Goal: Transaction & Acquisition: Purchase product/service

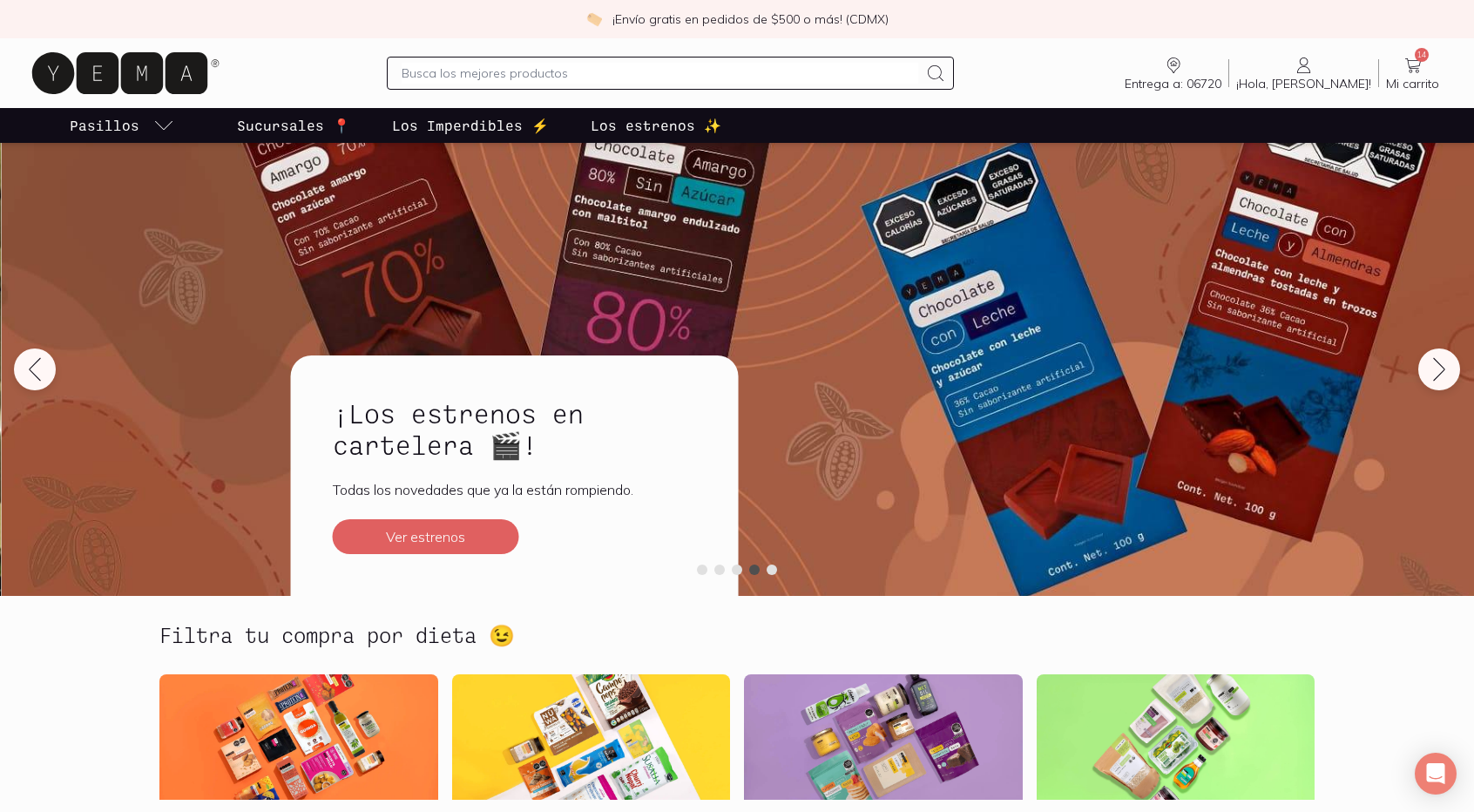
click at [265, 124] on p "Sucursales 📍" at bounding box center [294, 126] width 114 height 21
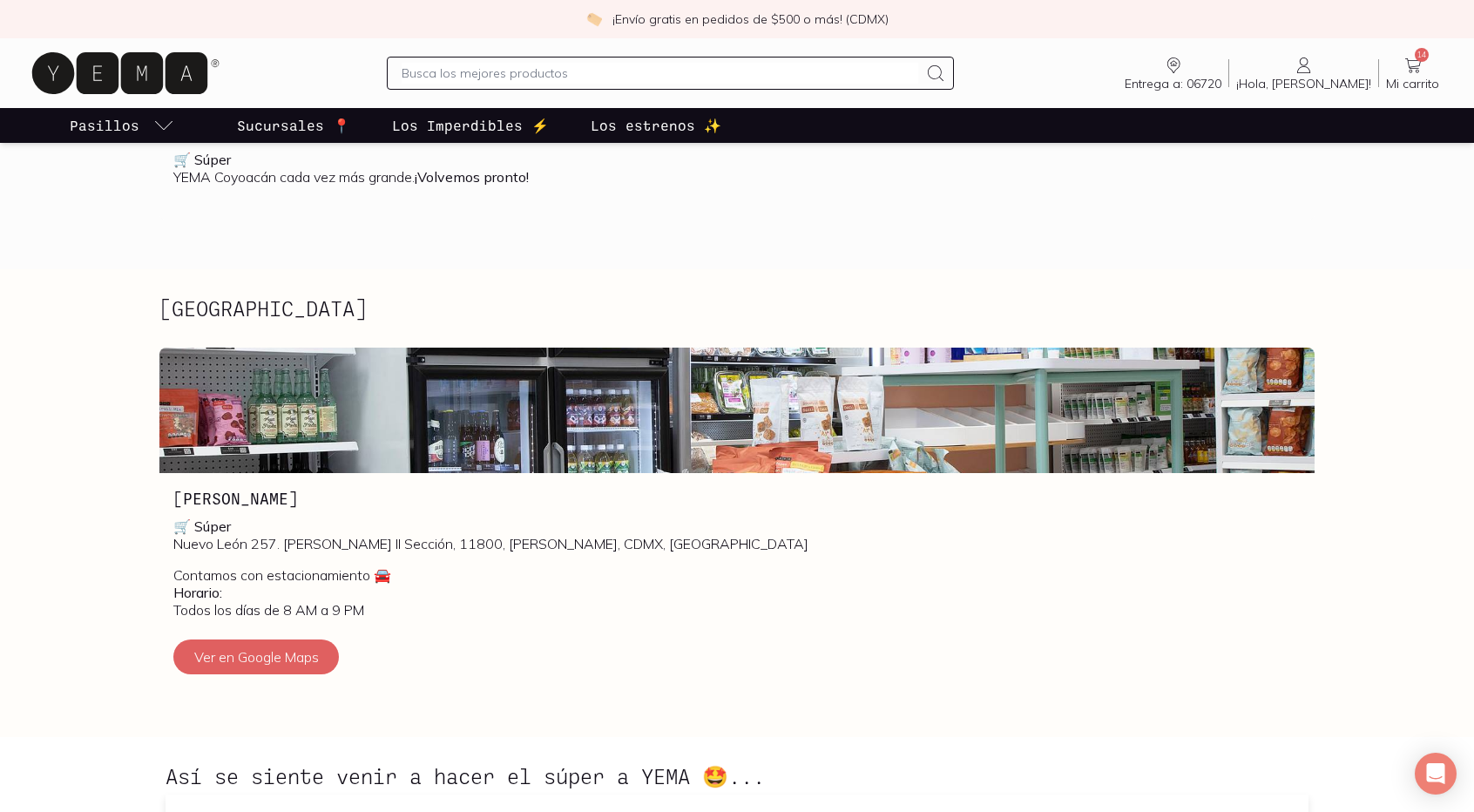
scroll to position [523, 0]
click at [255, 654] on button "Ver en Google Maps" at bounding box center [256, 658] width 166 height 35
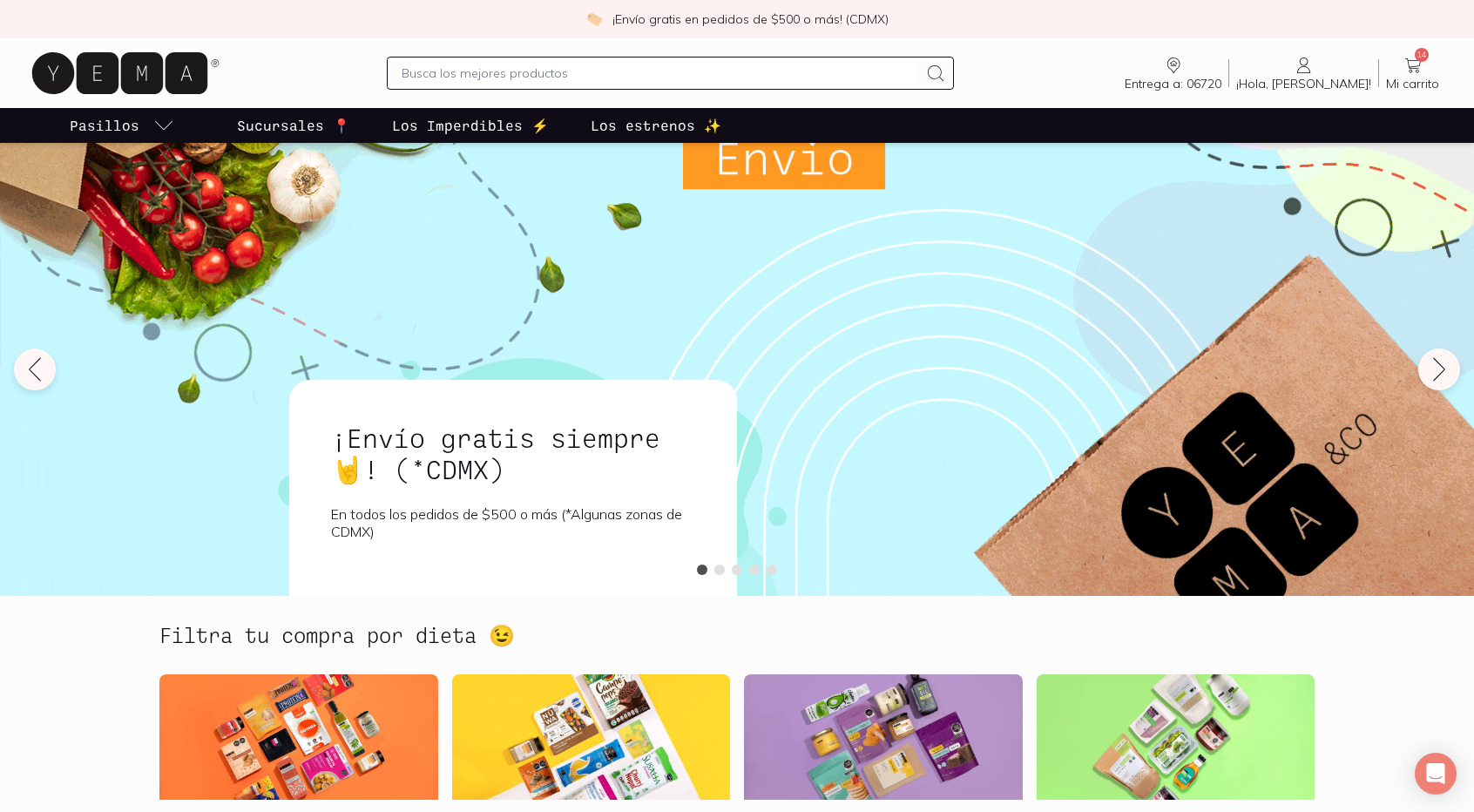
click at [699, 77] on input "text" at bounding box center [660, 74] width 516 height 21
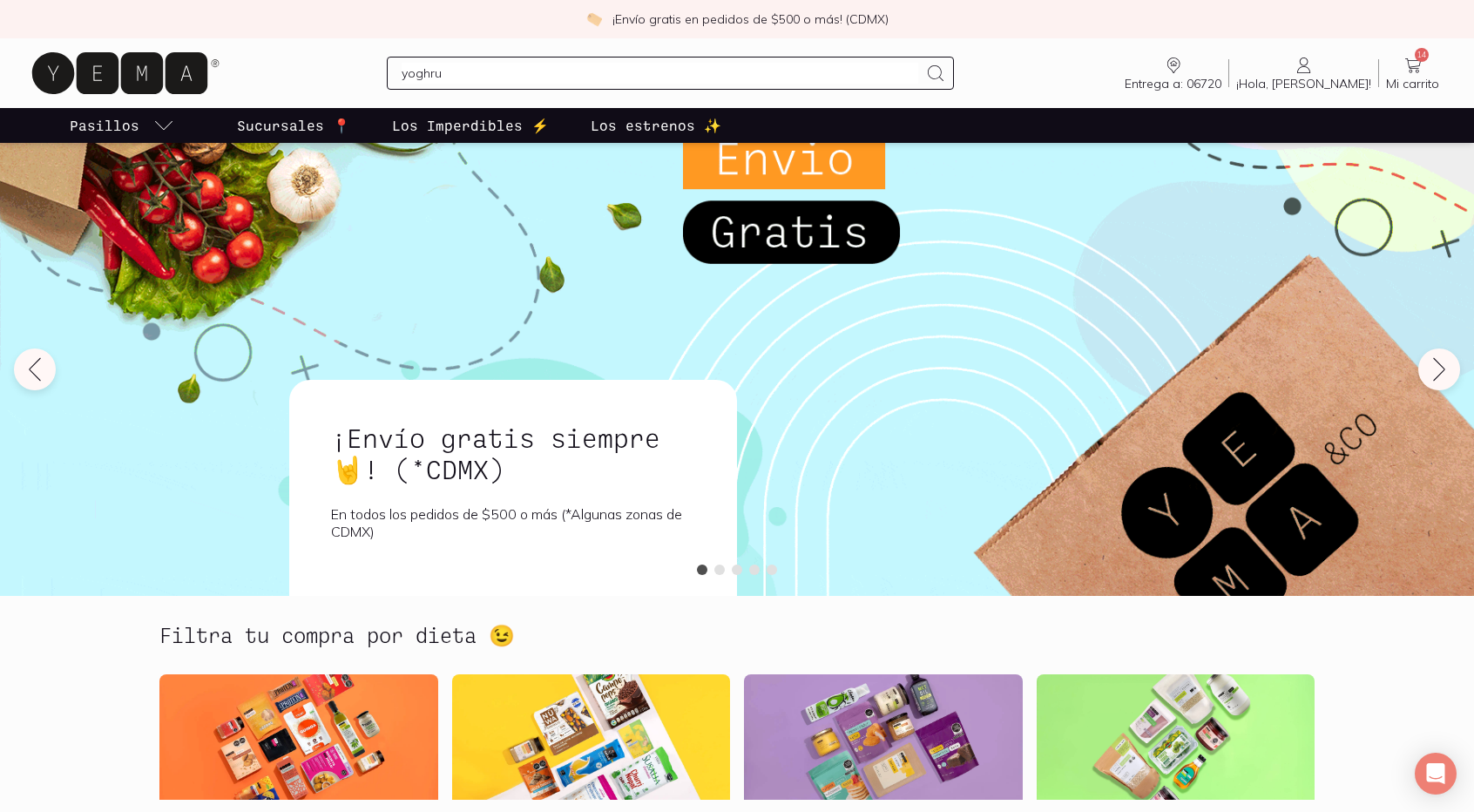
type input "yoghrut"
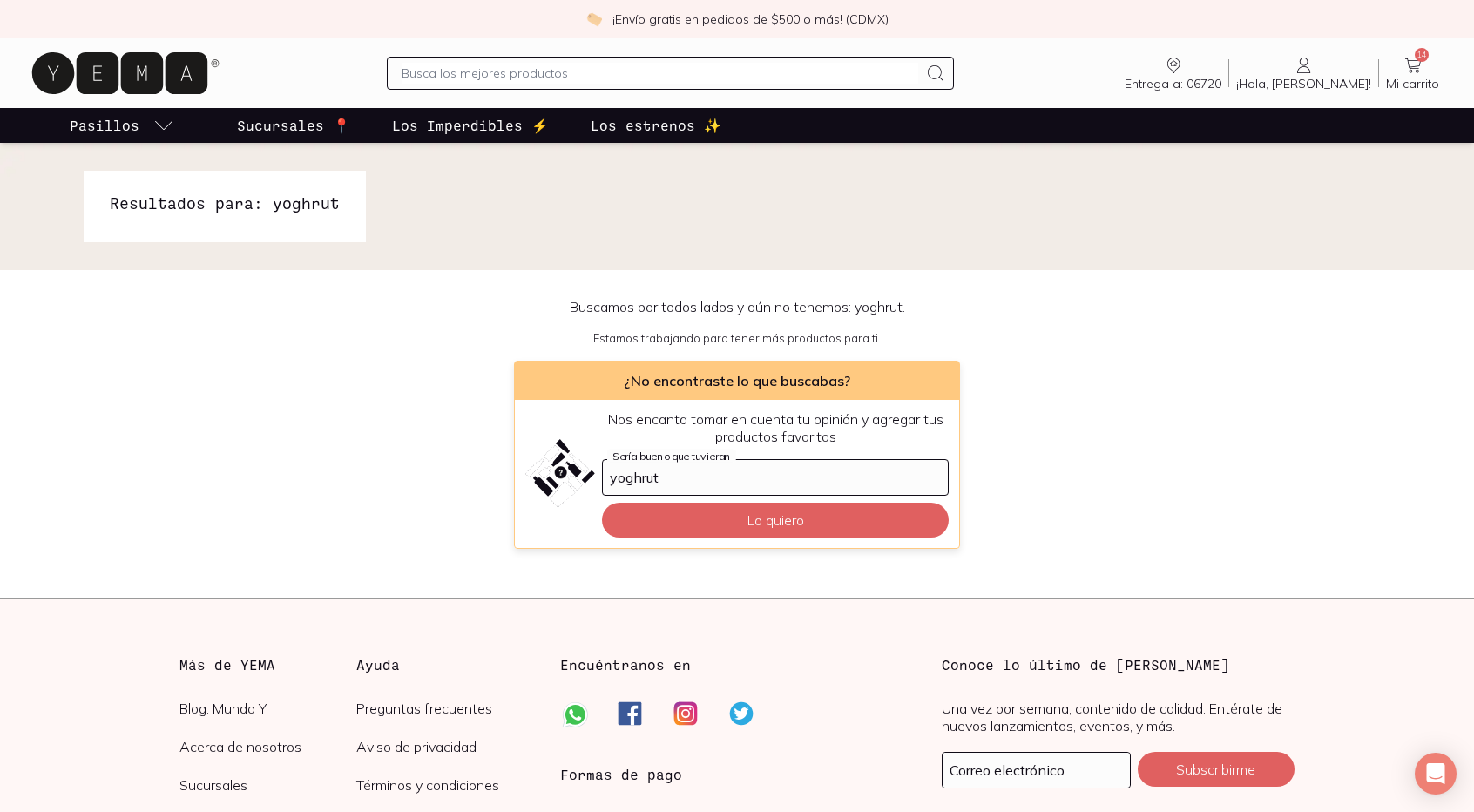
click at [537, 71] on input "text" at bounding box center [660, 74] width 516 height 21
type input "yogurt"
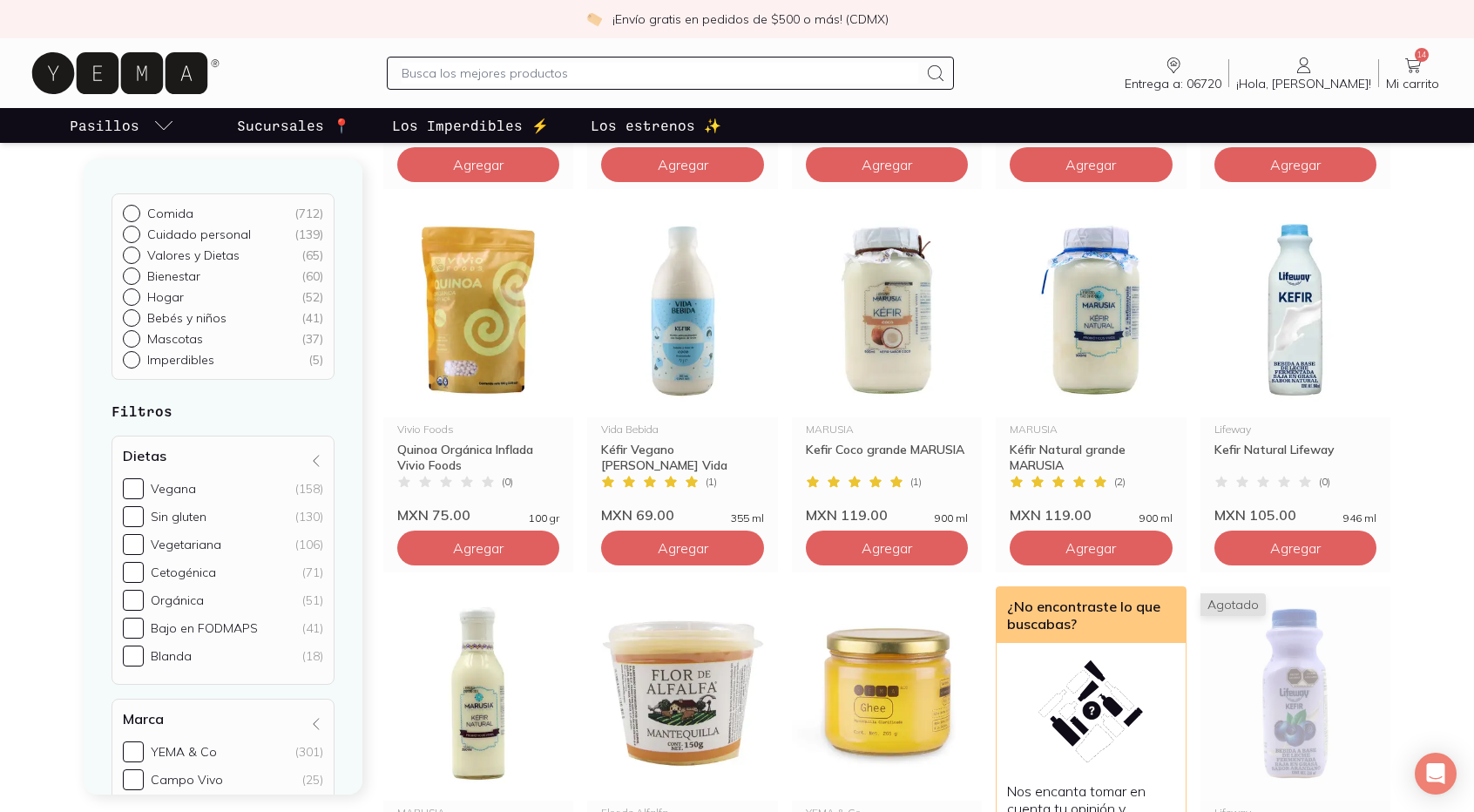
scroll to position [1133, 0]
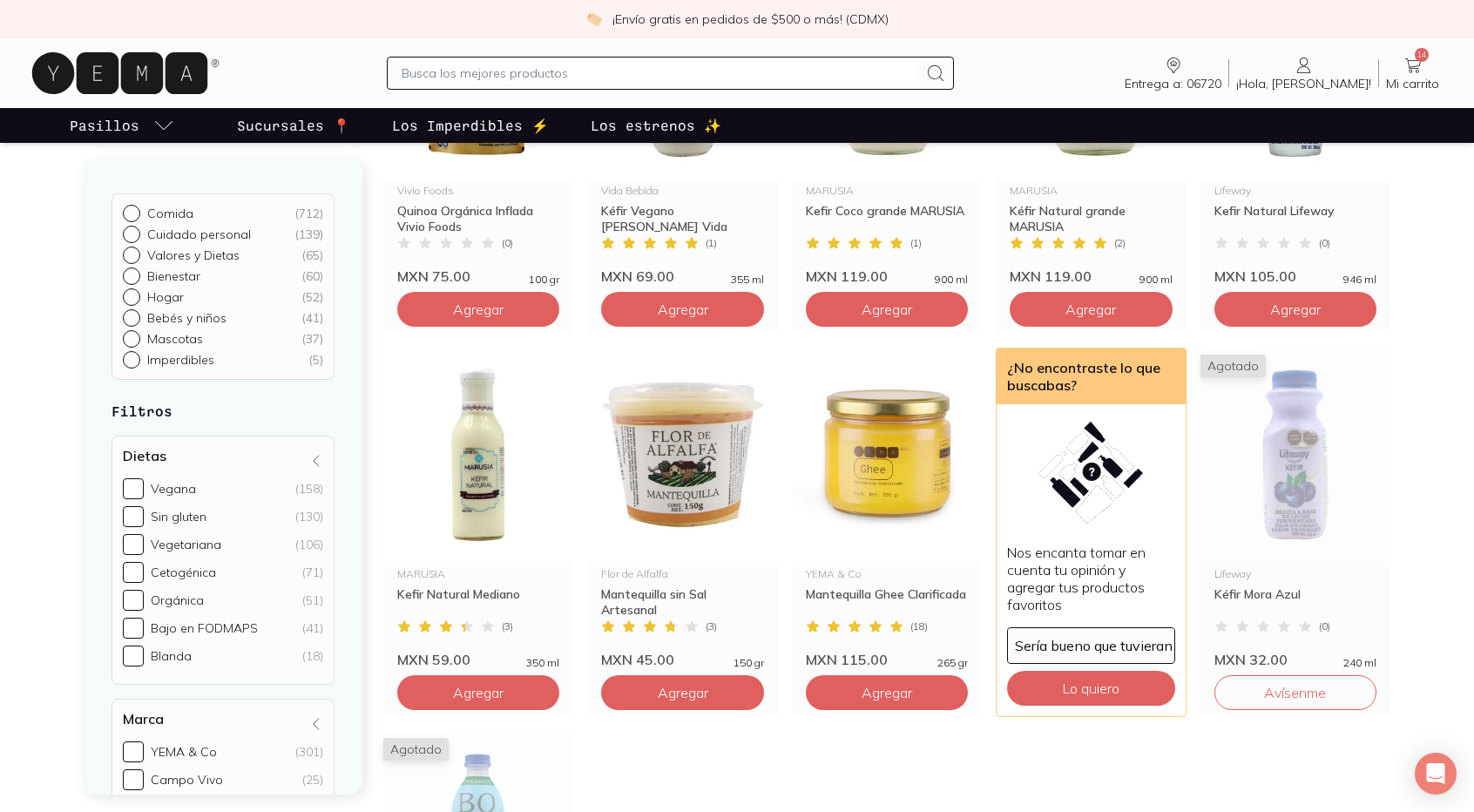
click at [703, 64] on input "text" at bounding box center [660, 74] width 516 height 21
type input "girego"
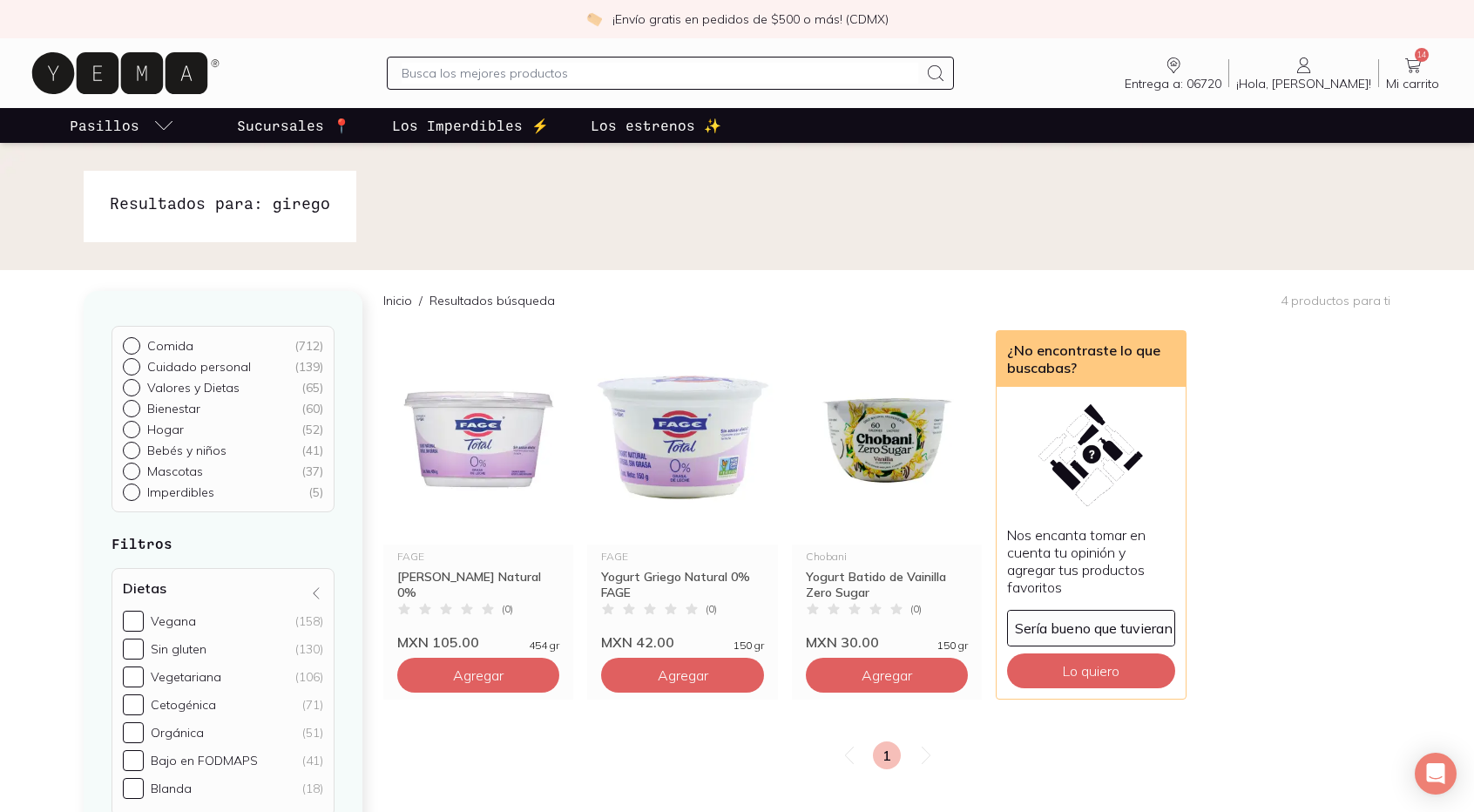
click at [161, 73] on icon at bounding box center [119, 73] width 175 height 42
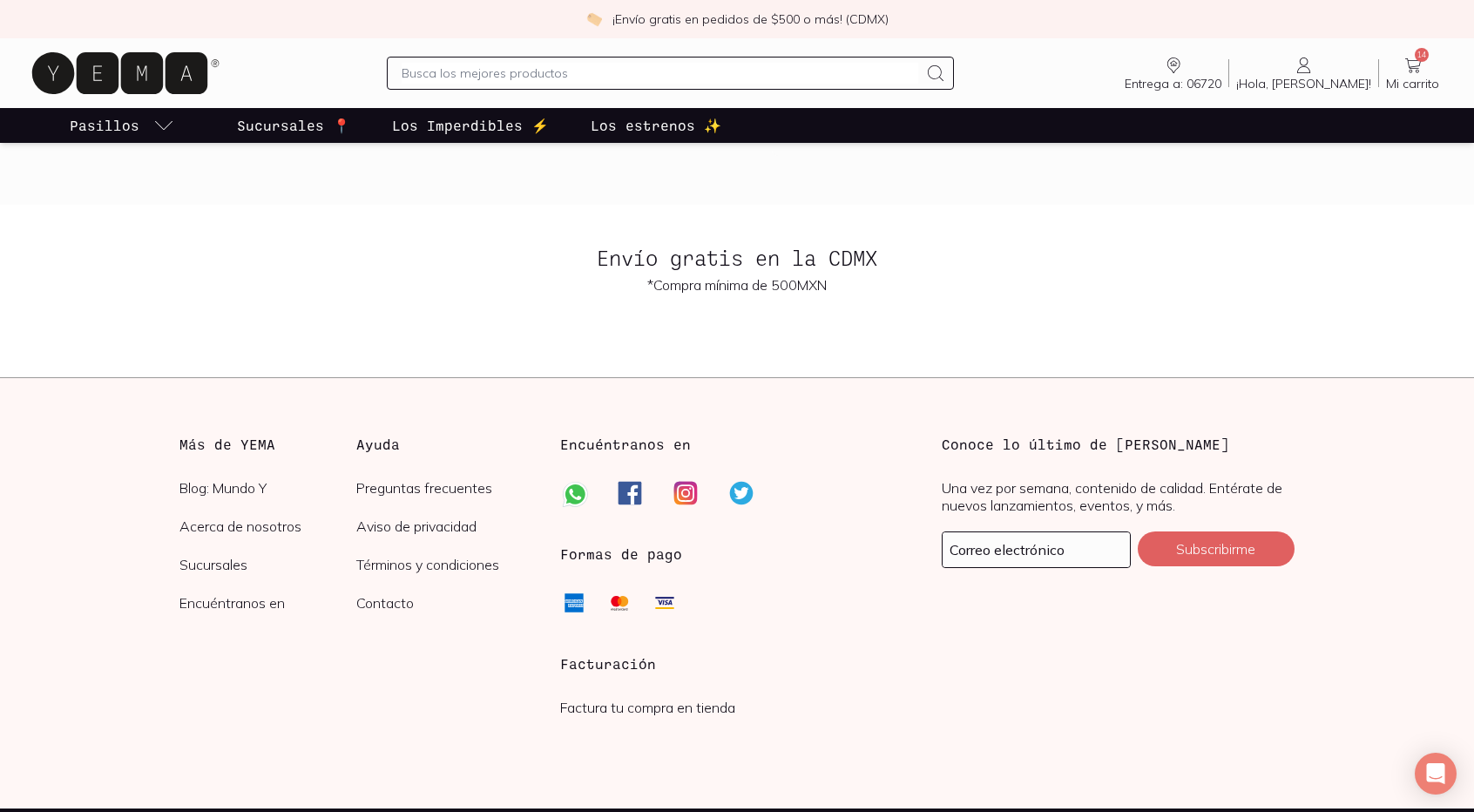
scroll to position [4164, 0]
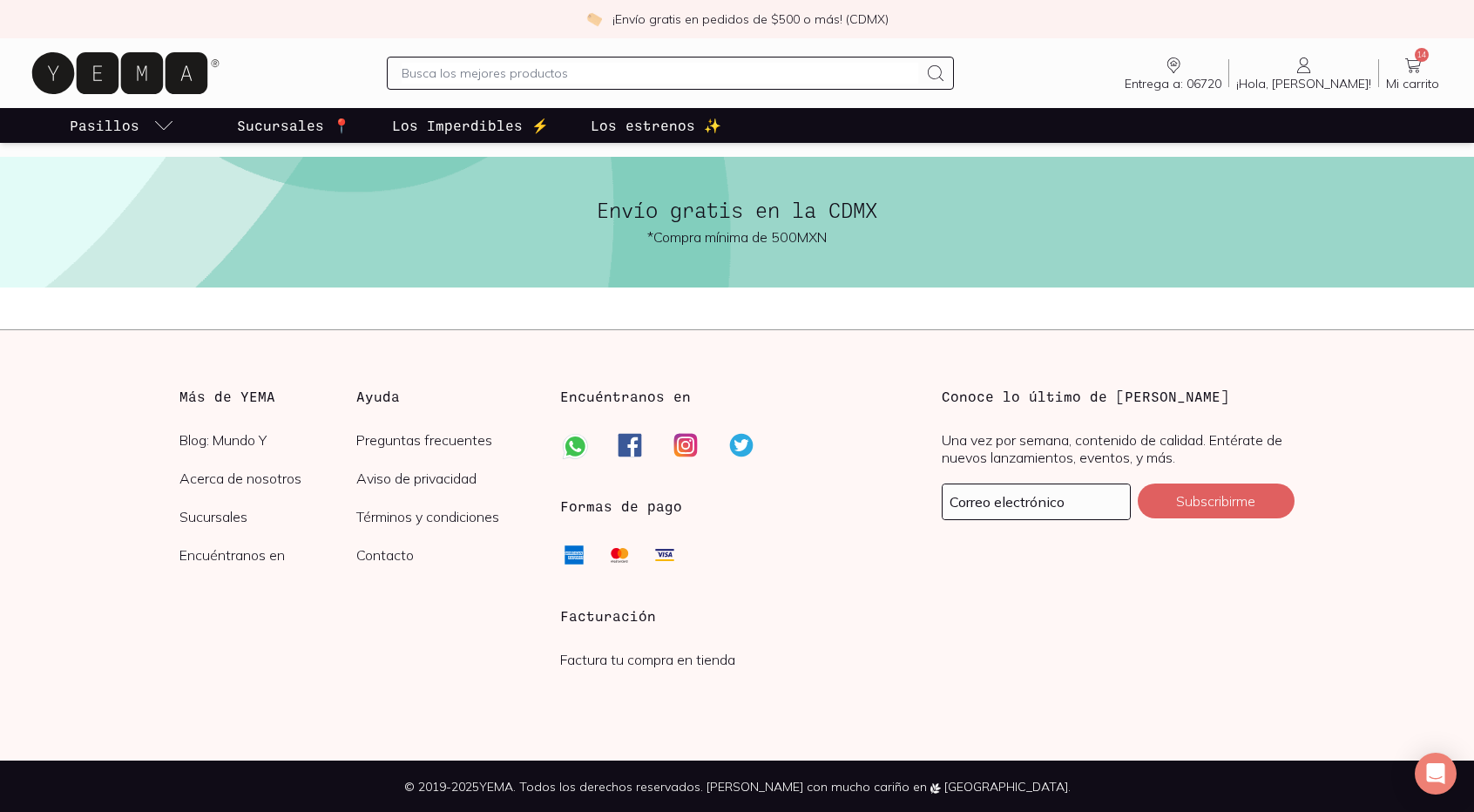
click at [1412, 74] on icon at bounding box center [1414, 66] width 21 height 21
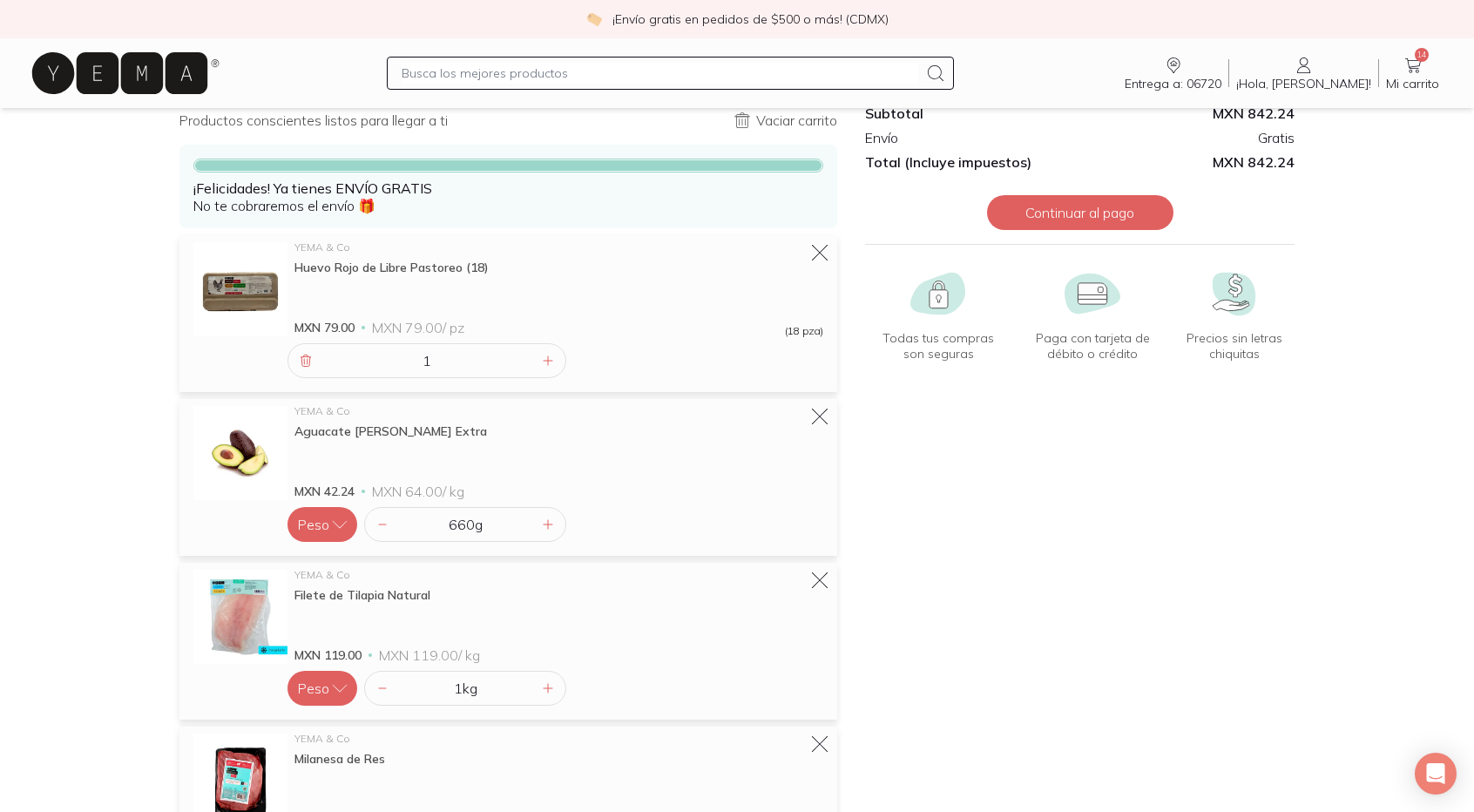
scroll to position [87, 0]
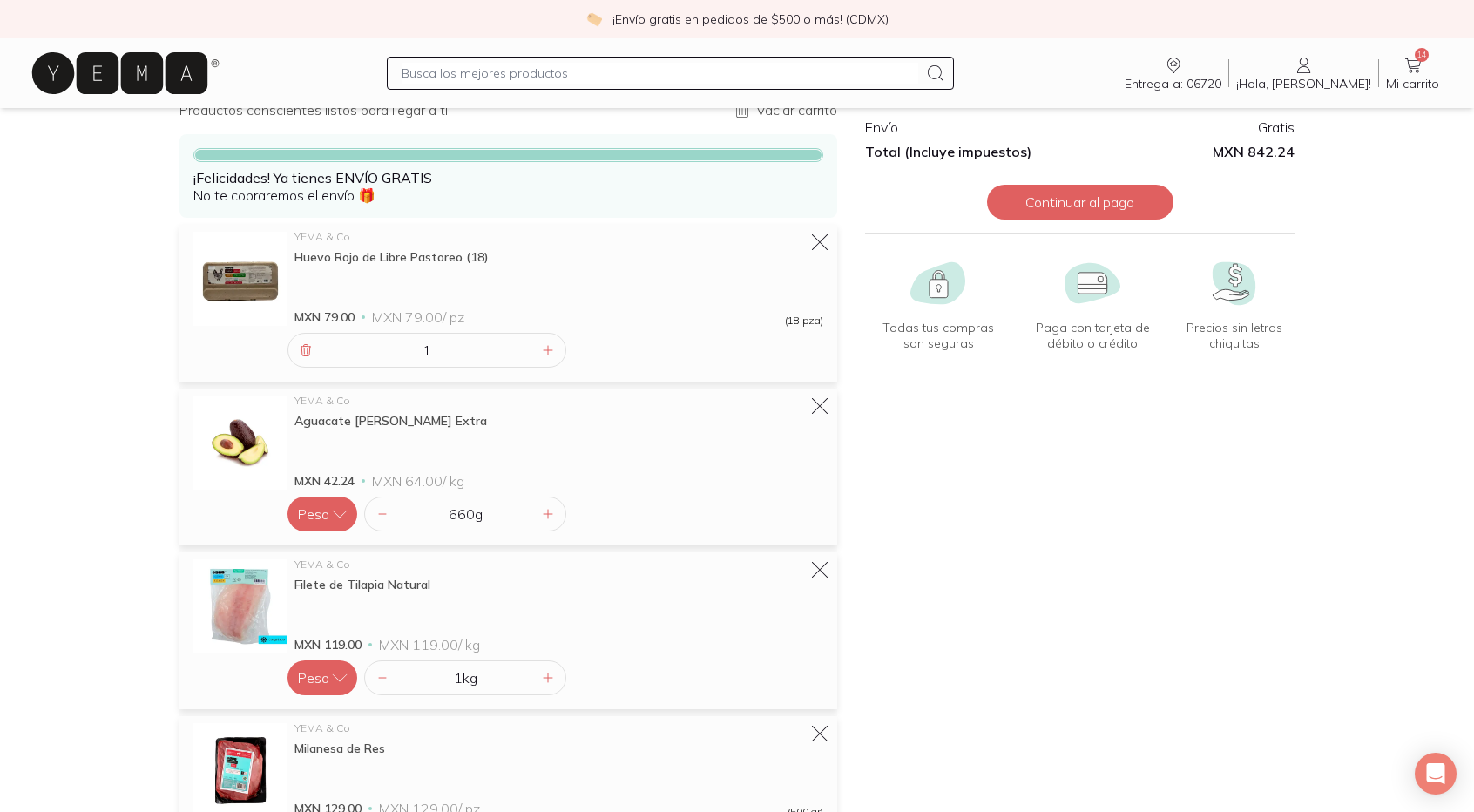
drag, startPoint x: 629, startPoint y: 63, endPoint x: 645, endPoint y: 47, distance: 22.6
click at [631, 62] on div at bounding box center [670, 73] width 567 height 33
click at [658, 69] on input "text" at bounding box center [660, 74] width 516 height 21
click at [610, 95] on div "Entrega a: 06720 06720 Buscar Buscar ¡Hola, [PERSON_NAME]! [PERSON_NAME] 14 Mi …" at bounding box center [737, 73] width 1419 height 56
click at [608, 76] on input "text" at bounding box center [660, 74] width 516 height 21
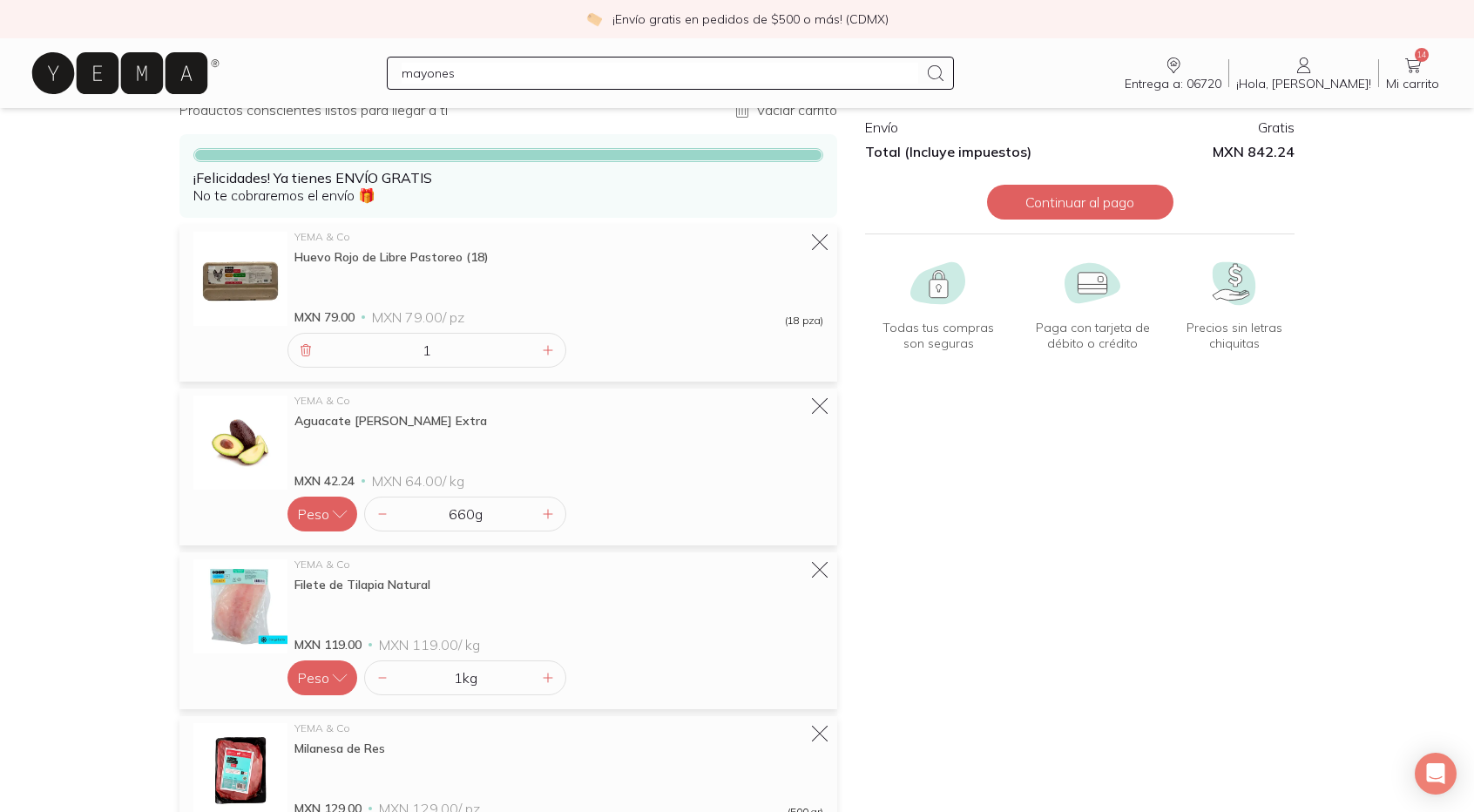
type input "mayonesa"
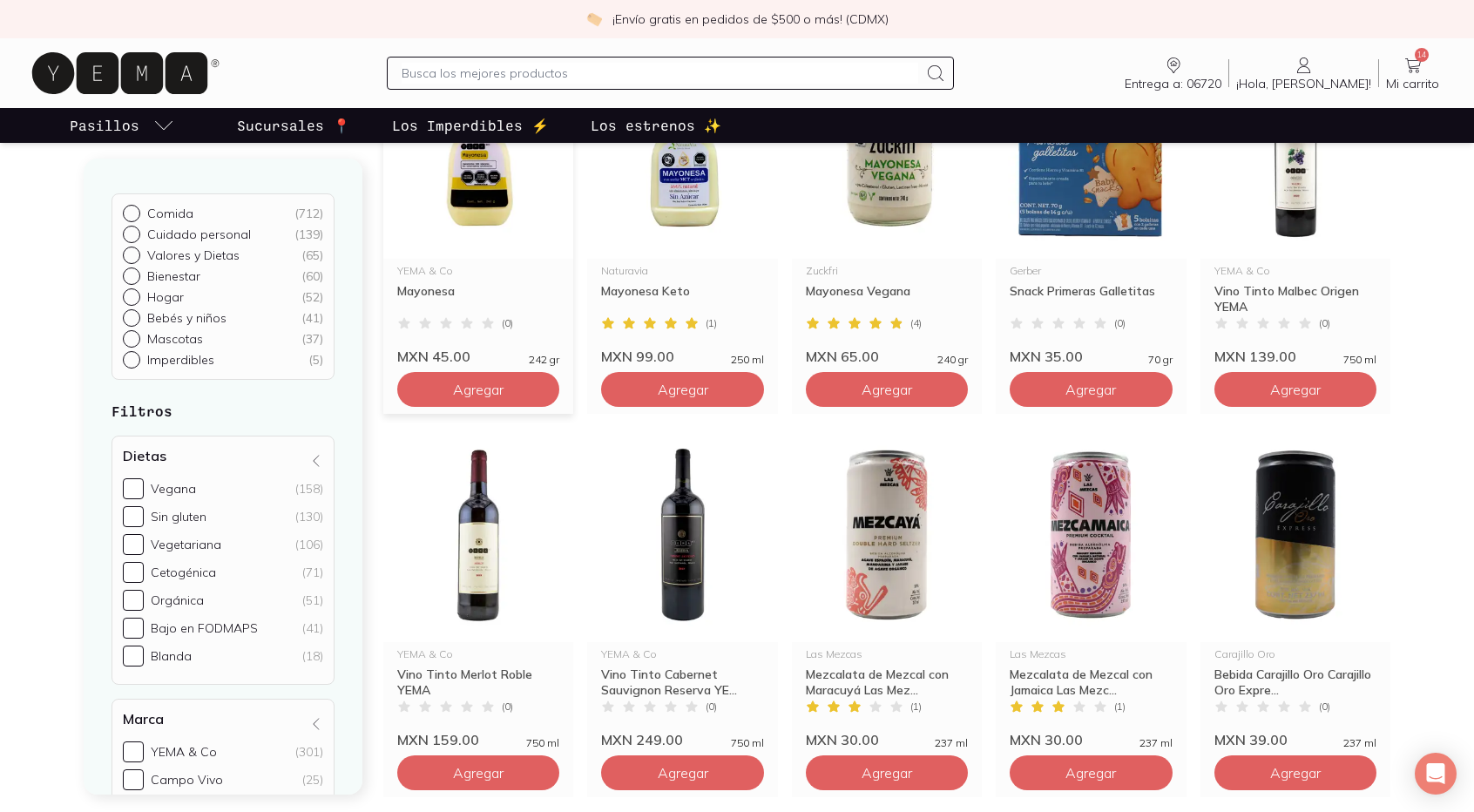
scroll to position [349, 0]
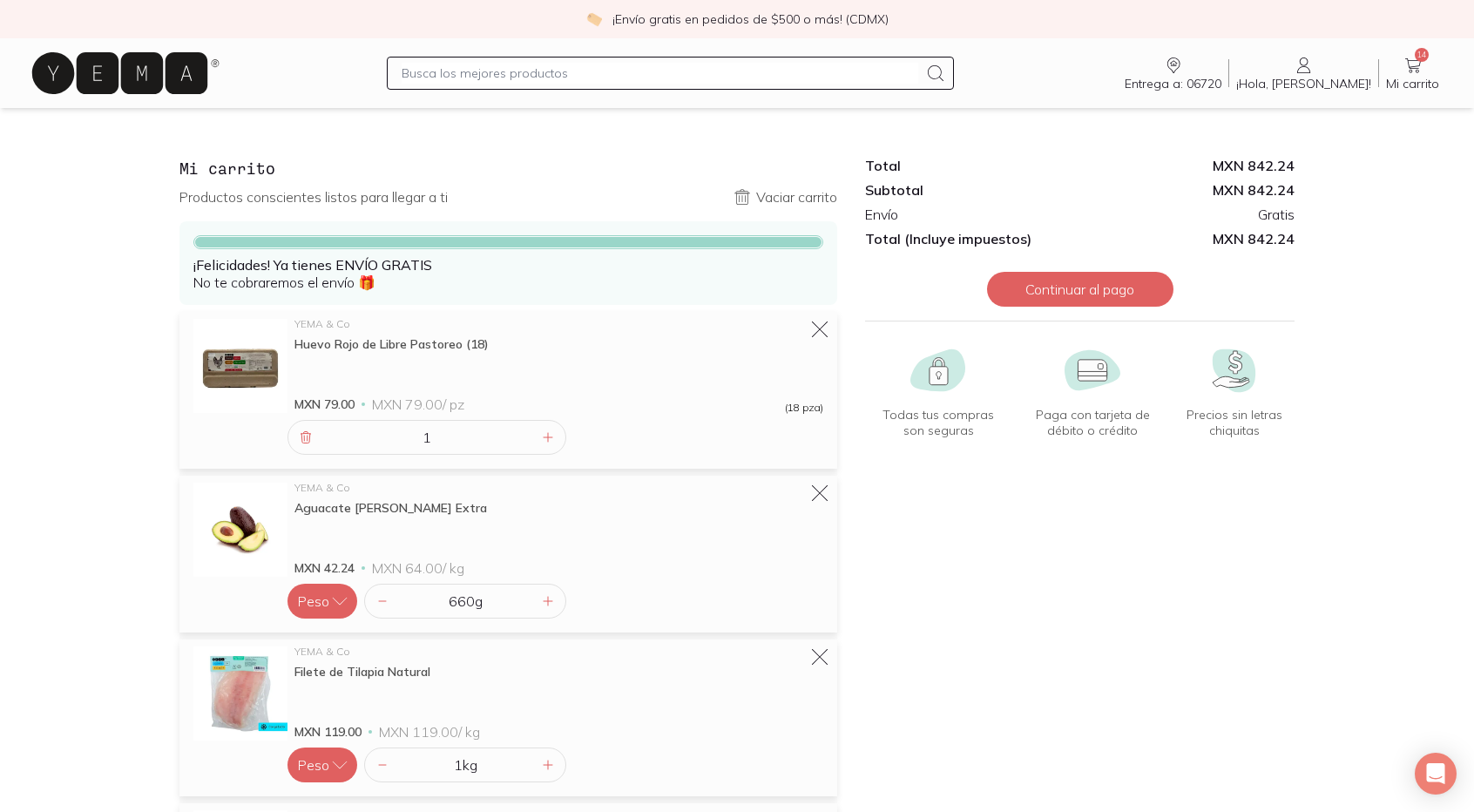
click at [624, 67] on input "text" at bounding box center [660, 74] width 516 height 21
type input "atun"
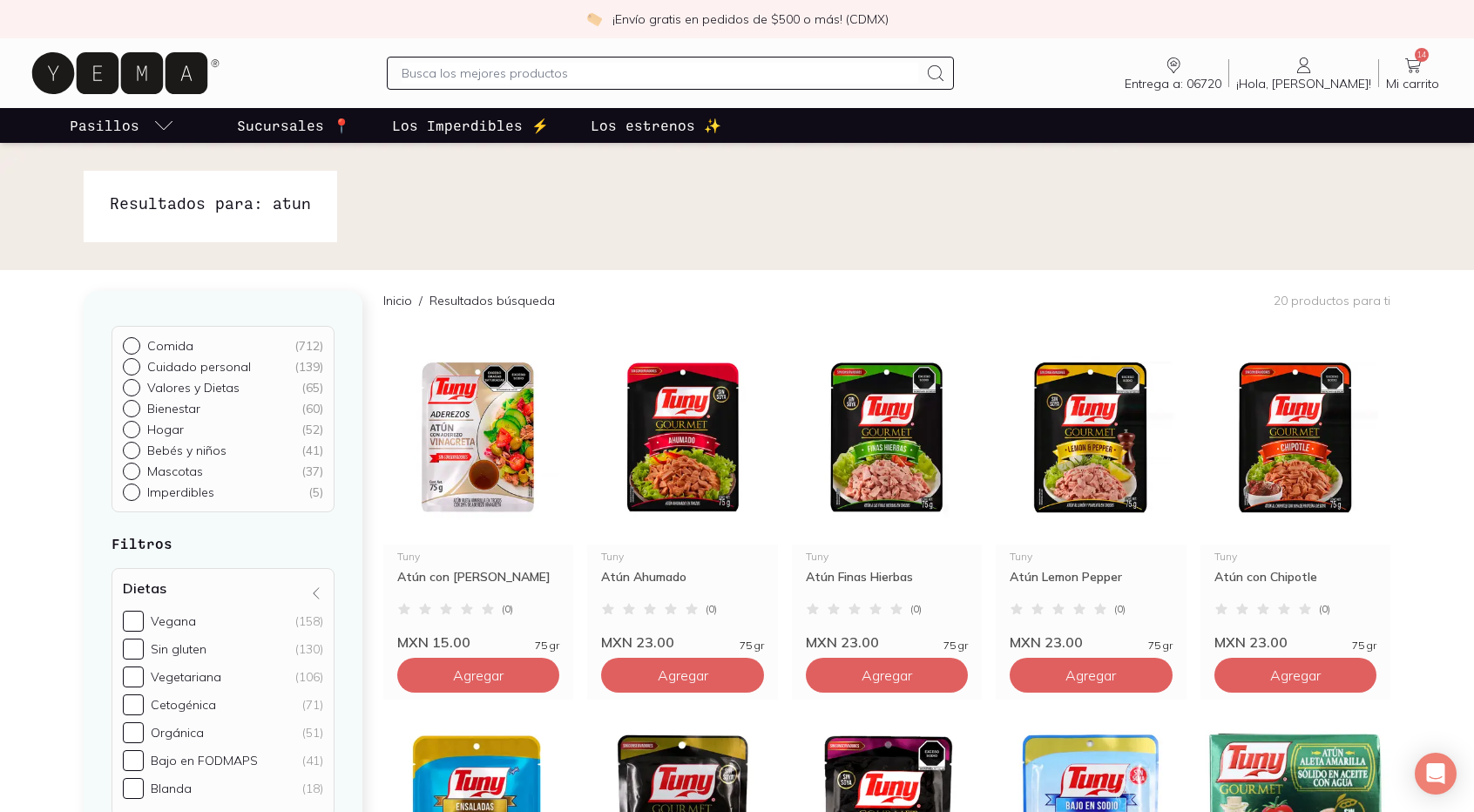
click at [613, 75] on input "text" at bounding box center [660, 74] width 516 height 21
type input "gato"
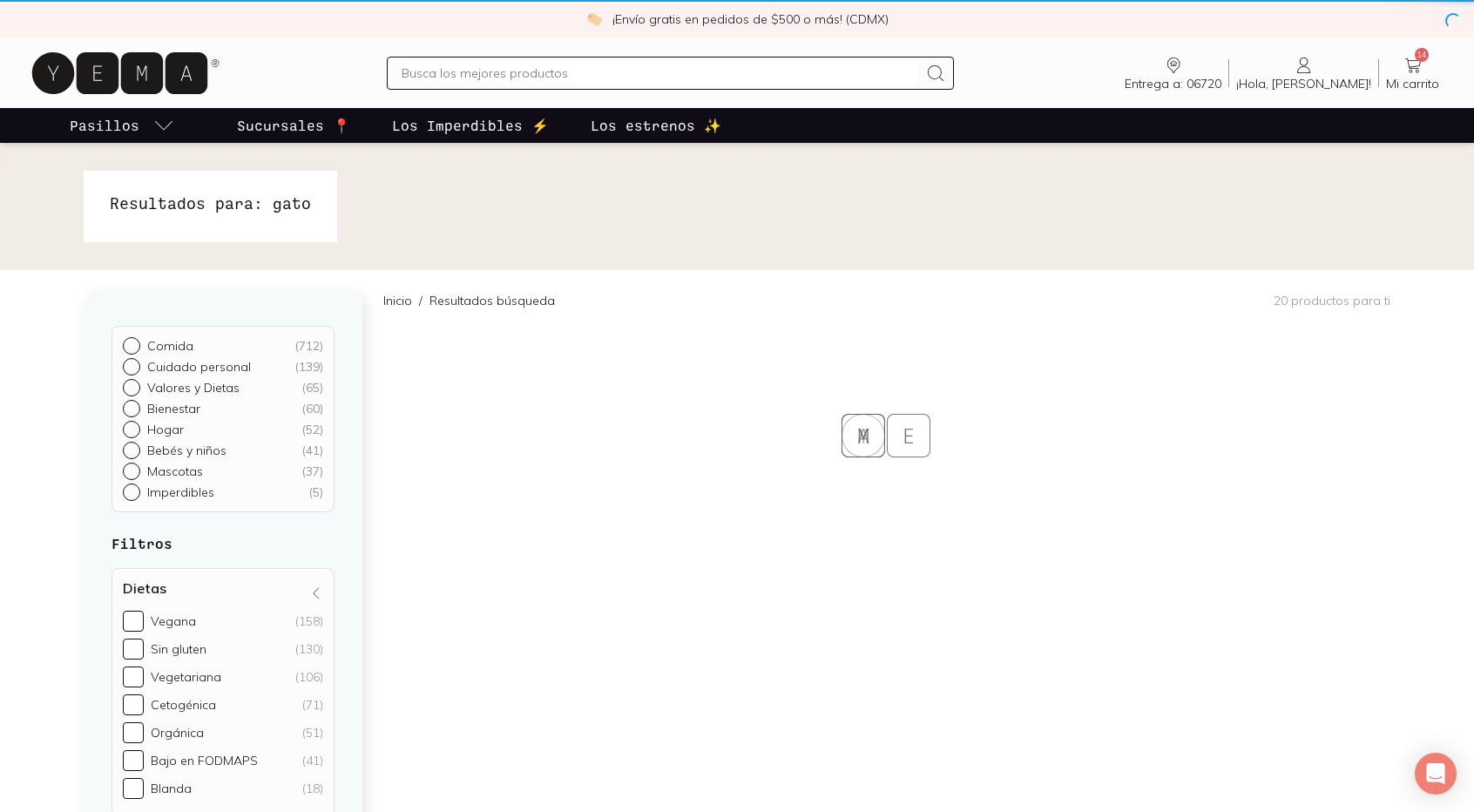
click at [586, 67] on input "text" at bounding box center [660, 74] width 516 height 21
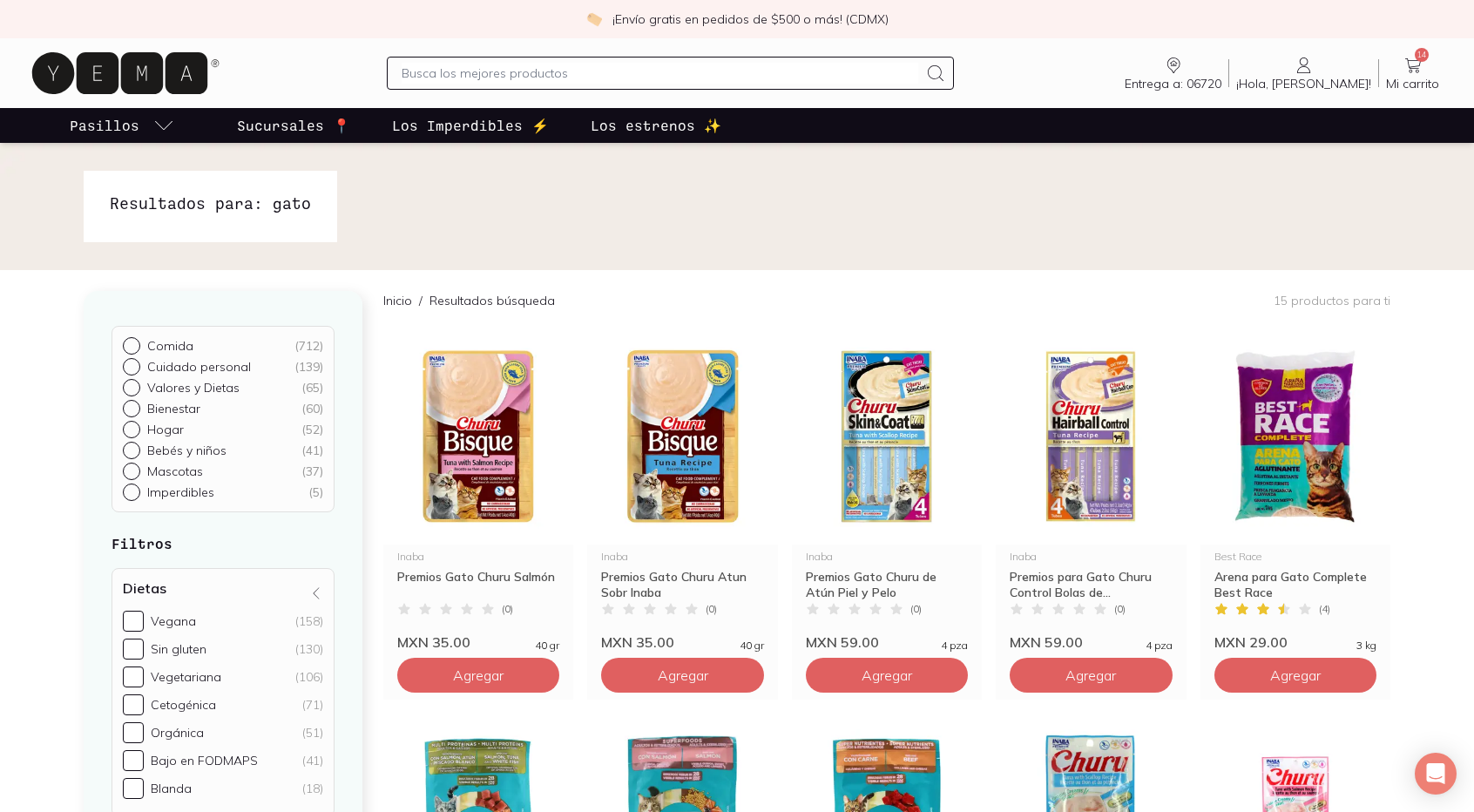
click at [138, 81] on icon at bounding box center [119, 73] width 175 height 42
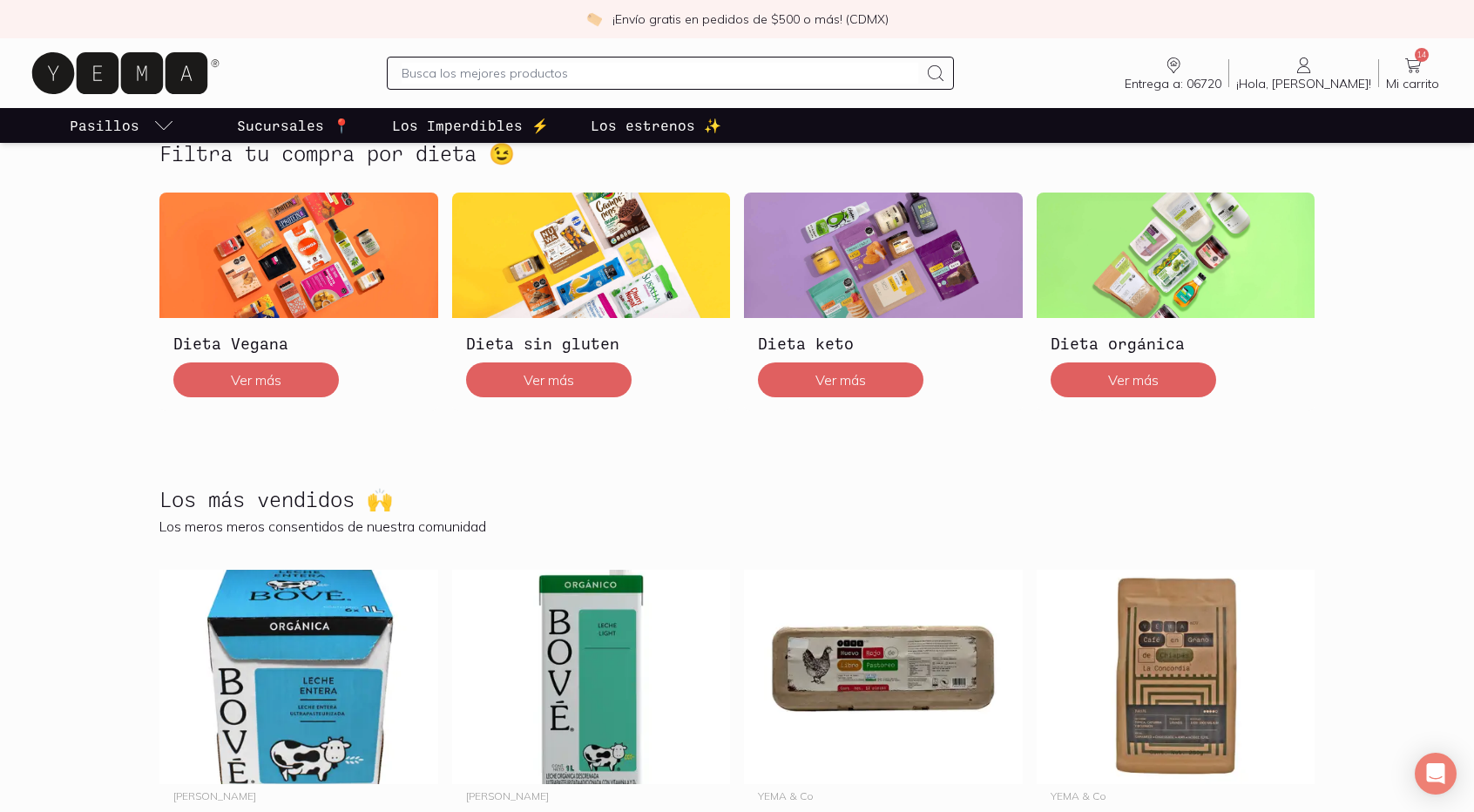
scroll to position [523, 0]
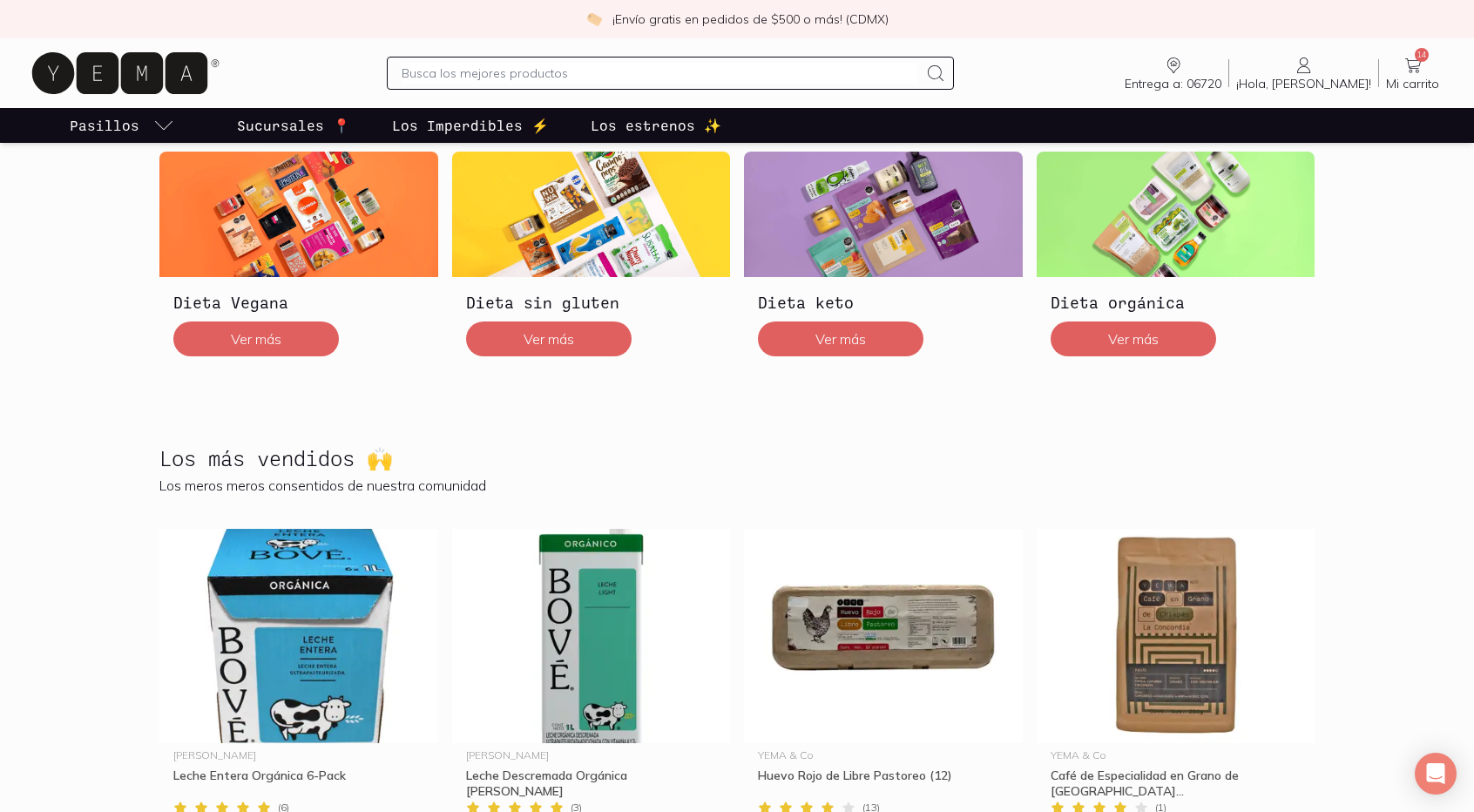
click at [595, 69] on input "text" at bounding box center [660, 74] width 516 height 21
type input "mermelada"
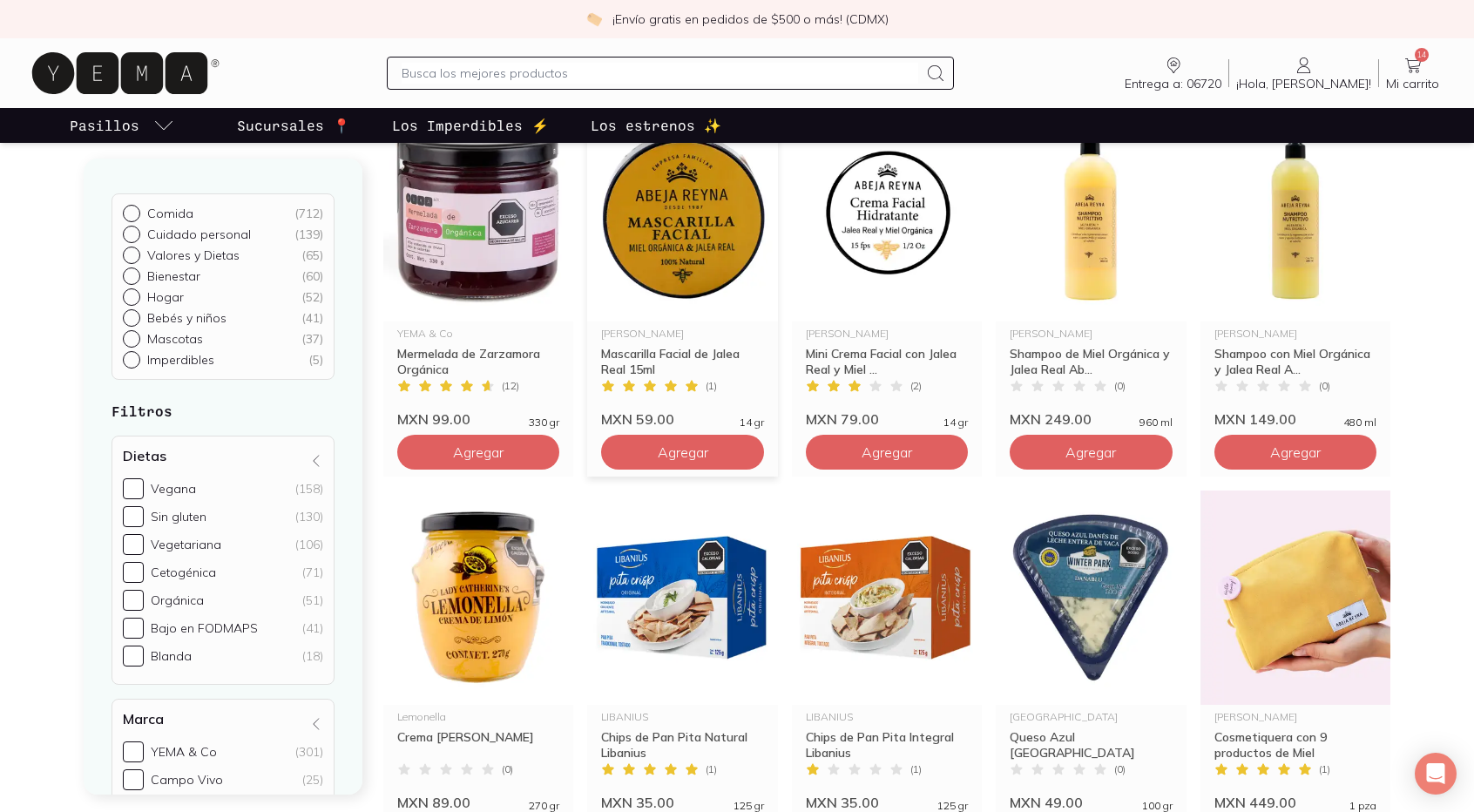
scroll to position [610, 0]
